Goal: Navigation & Orientation: Find specific page/section

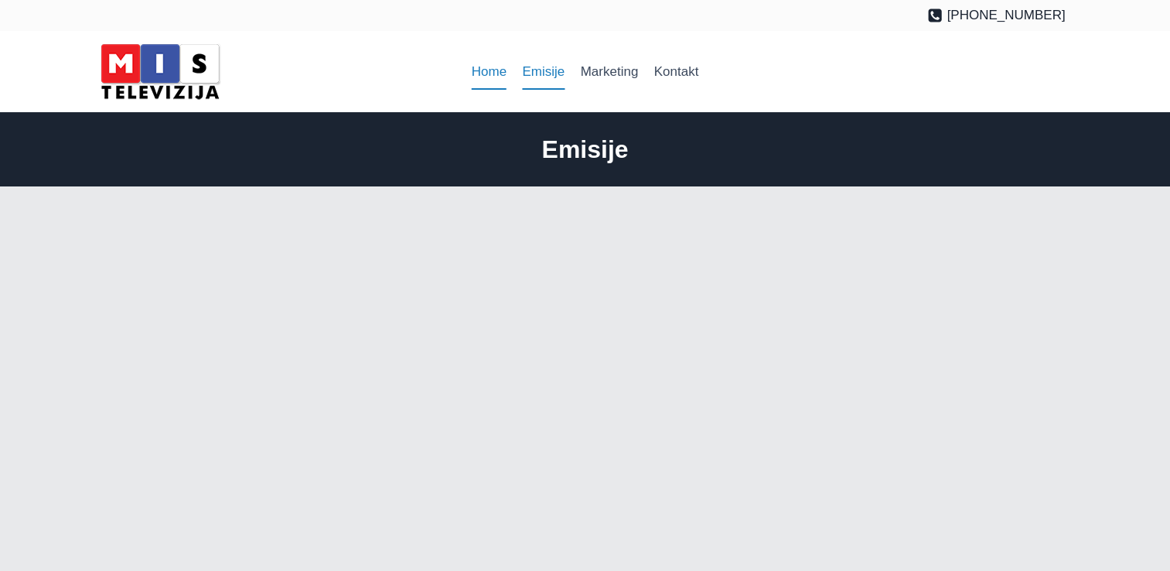
click at [500, 73] on link "Home" at bounding box center [489, 71] width 51 height 37
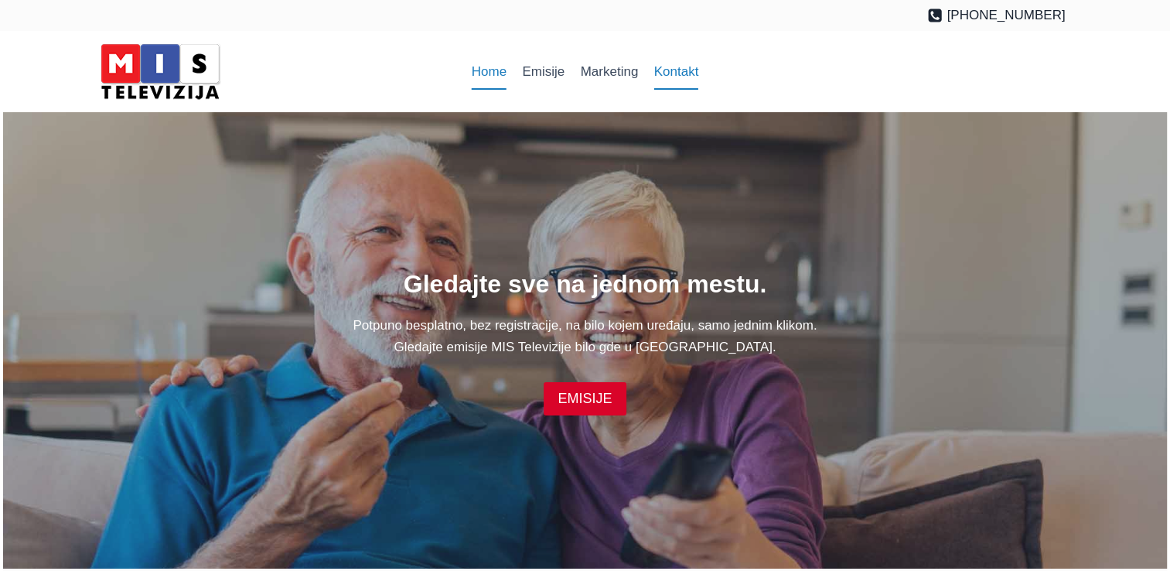
click at [671, 73] on link "Kontakt" at bounding box center [676, 71] width 60 height 37
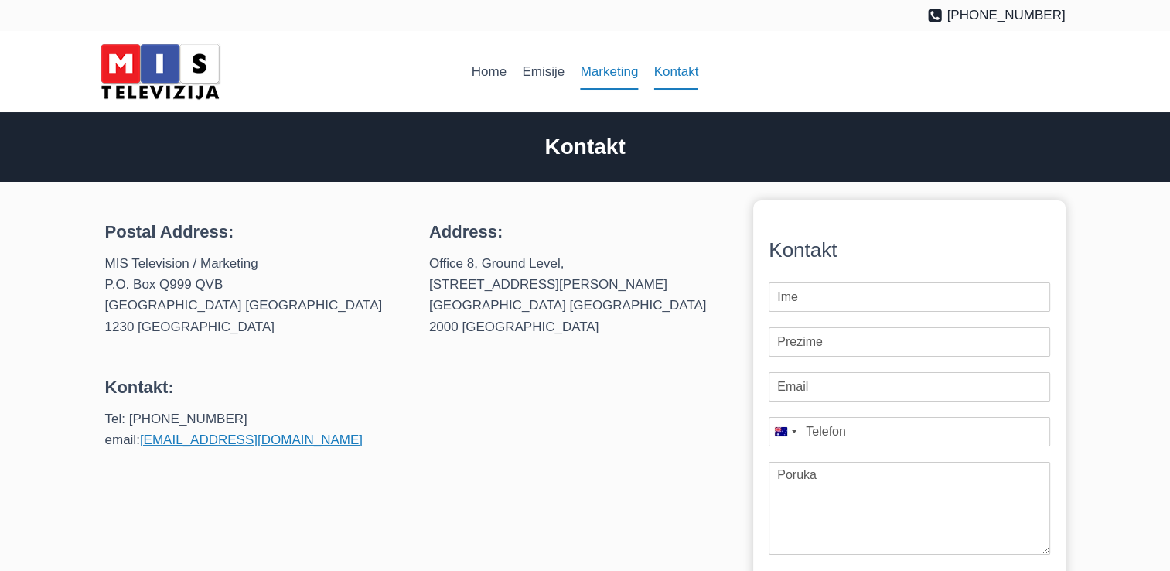
click at [584, 67] on link "Marketing" at bounding box center [608, 71] width 73 height 37
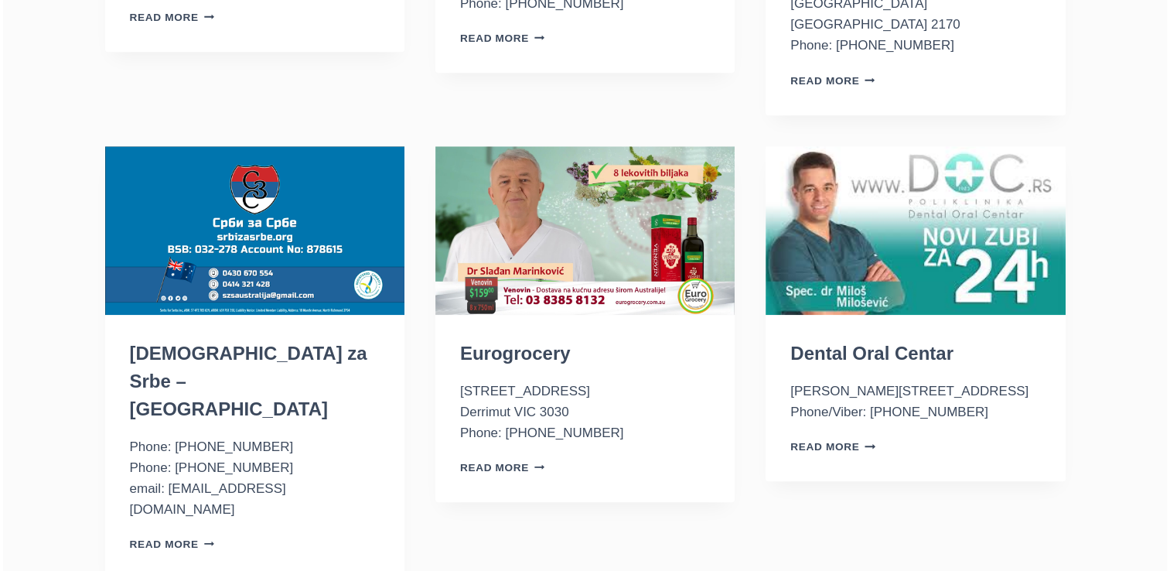
scroll to position [1547, 0]
